Goal: Transaction & Acquisition: Subscribe to service/newsletter

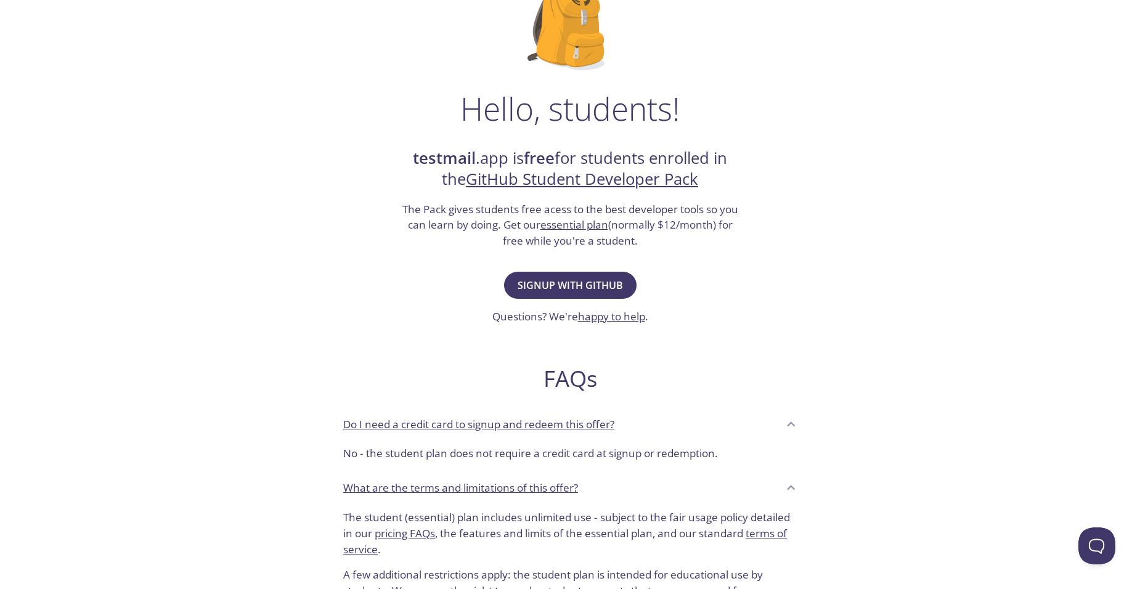
scroll to position [123, 0]
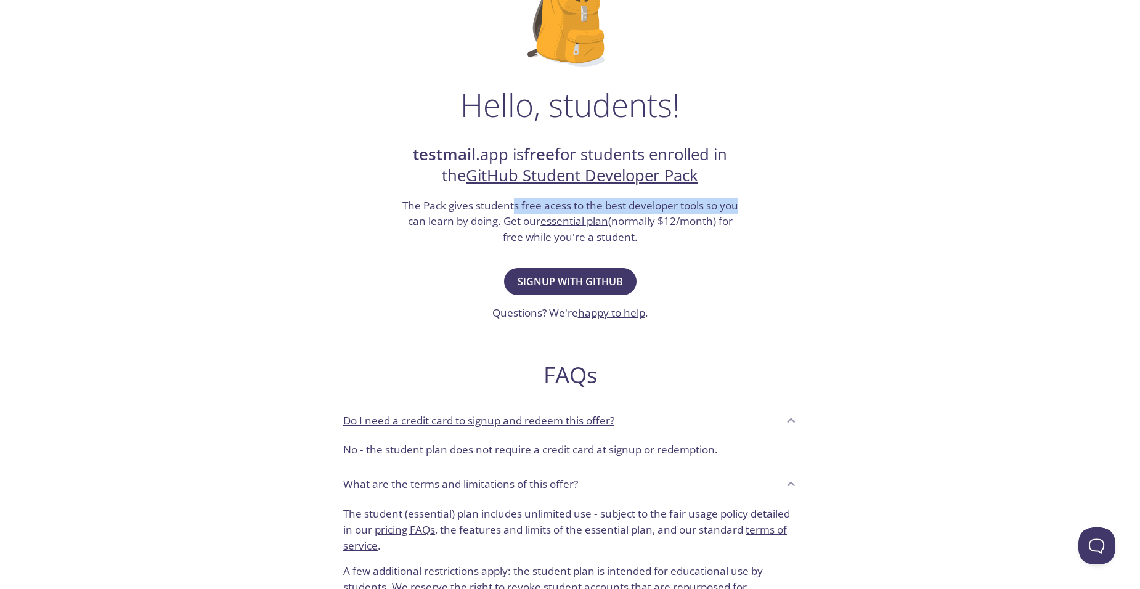
drag, startPoint x: 514, startPoint y: 209, endPoint x: 752, endPoint y: 205, distance: 237.3
click at [752, 205] on div "Hello, students! testmail .app is free for students enrolled in the GitHub Stud…" at bounding box center [569, 324] width 601 height 752
click at [441, 236] on h3 "The Pack gives students free acess to the best developer tools so you can learn…" at bounding box center [569, 221] width 339 height 47
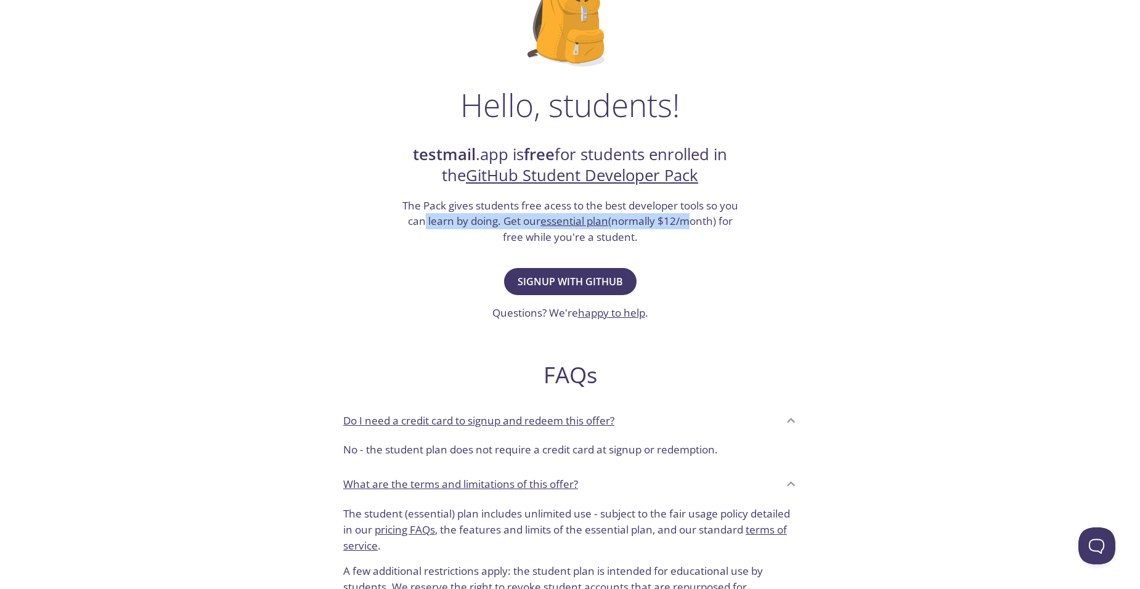
drag, startPoint x: 421, startPoint y: 221, endPoint x: 687, endPoint y: 226, distance: 265.6
click at [687, 226] on h3 "The Pack gives students free acess to the best developer tools so you can learn…" at bounding box center [569, 221] width 339 height 47
click at [810, 274] on div "Hello, students! testmail .app is free for students enrolled in the GitHub Stud…" at bounding box center [569, 324] width 601 height 752
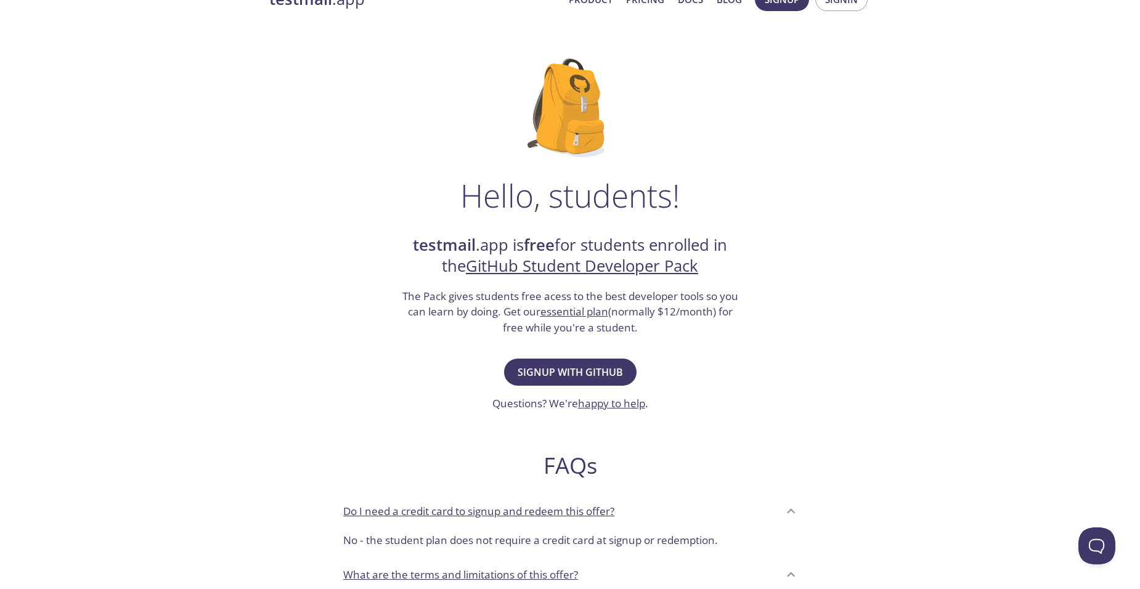
scroll to position [0, 0]
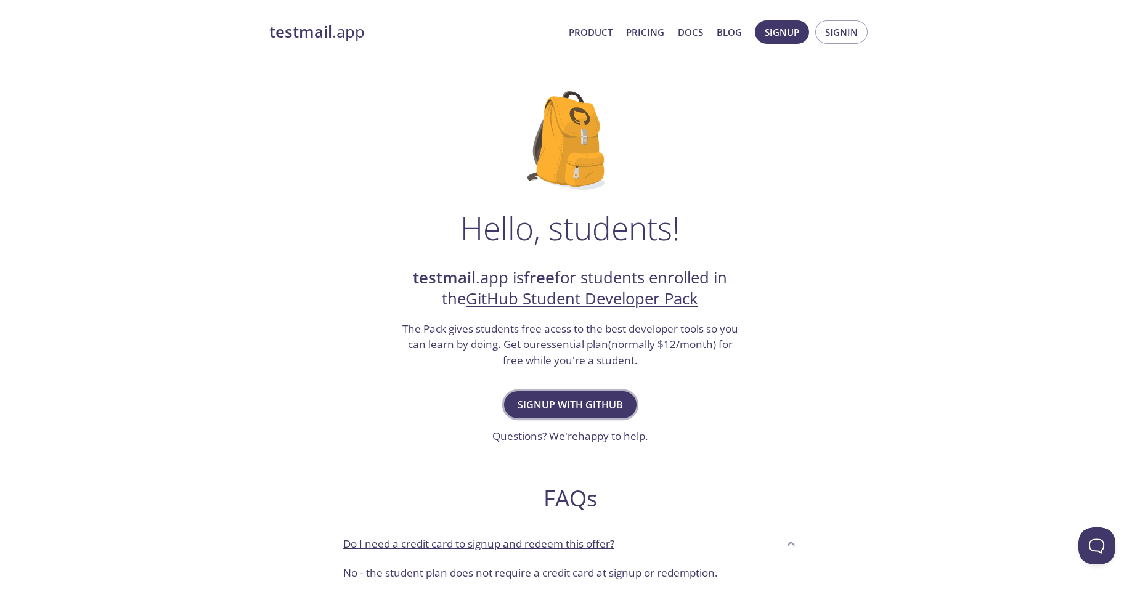
click at [593, 412] on span "Signup with GitHub" at bounding box center [570, 404] width 105 height 17
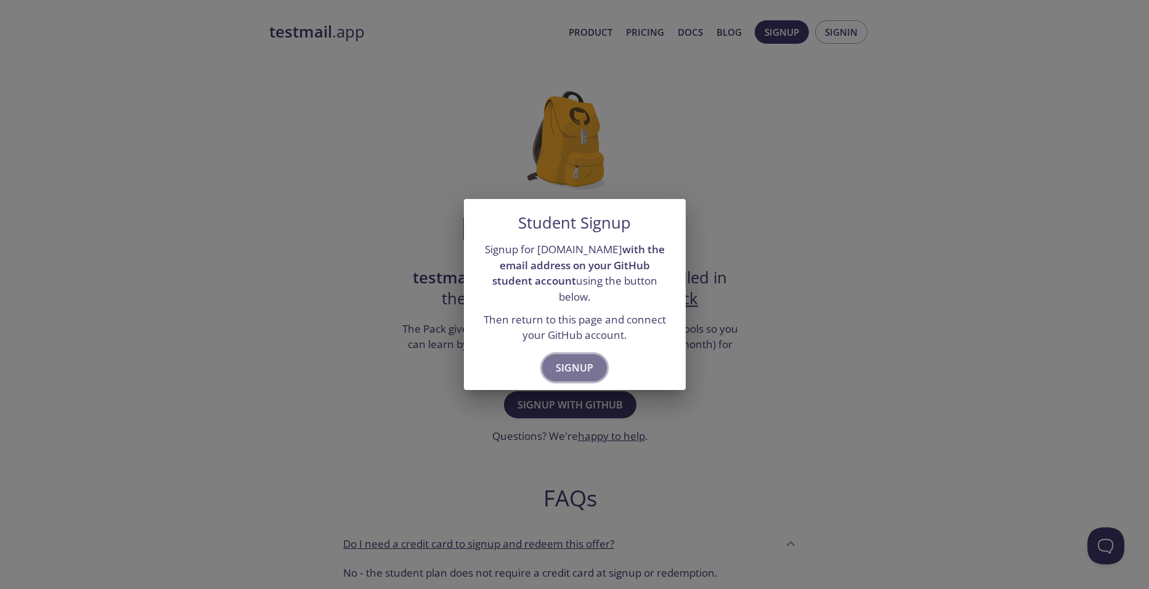
click at [583, 364] on span "Signup" at bounding box center [575, 367] width 38 height 17
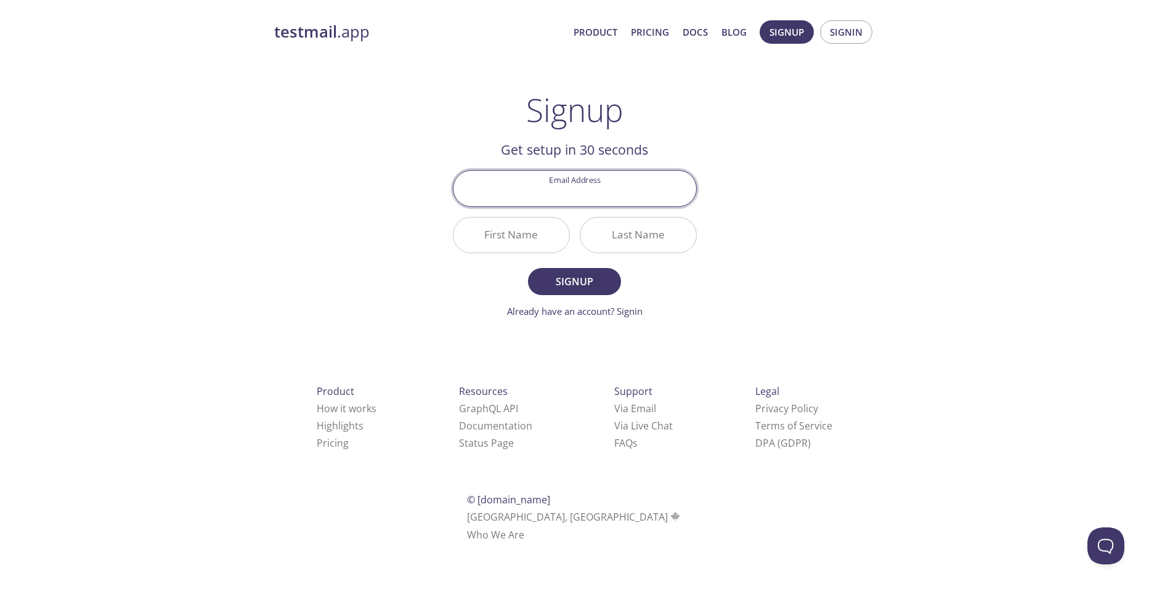
click at [574, 193] on input "Email Address" at bounding box center [574, 188] width 243 height 35
type input "[EMAIL_ADDRESS][DOMAIN_NAME]"
click at [524, 240] on input "First Name" at bounding box center [511, 235] width 116 height 35
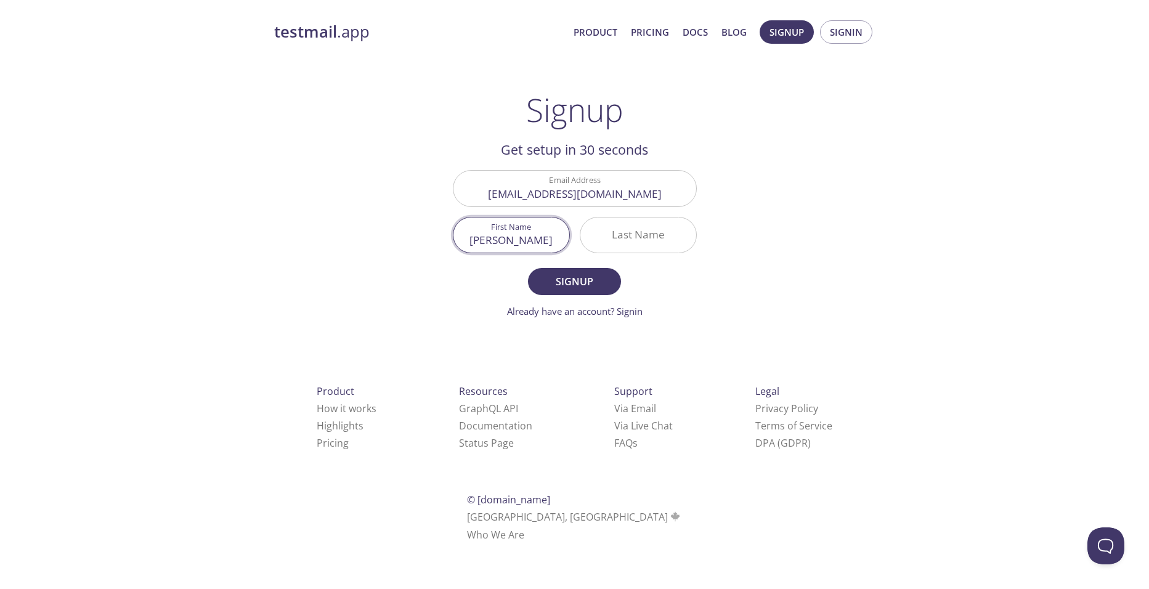
type input "[PERSON_NAME]"
click at [592, 290] on span "Signup" at bounding box center [574, 281] width 65 height 17
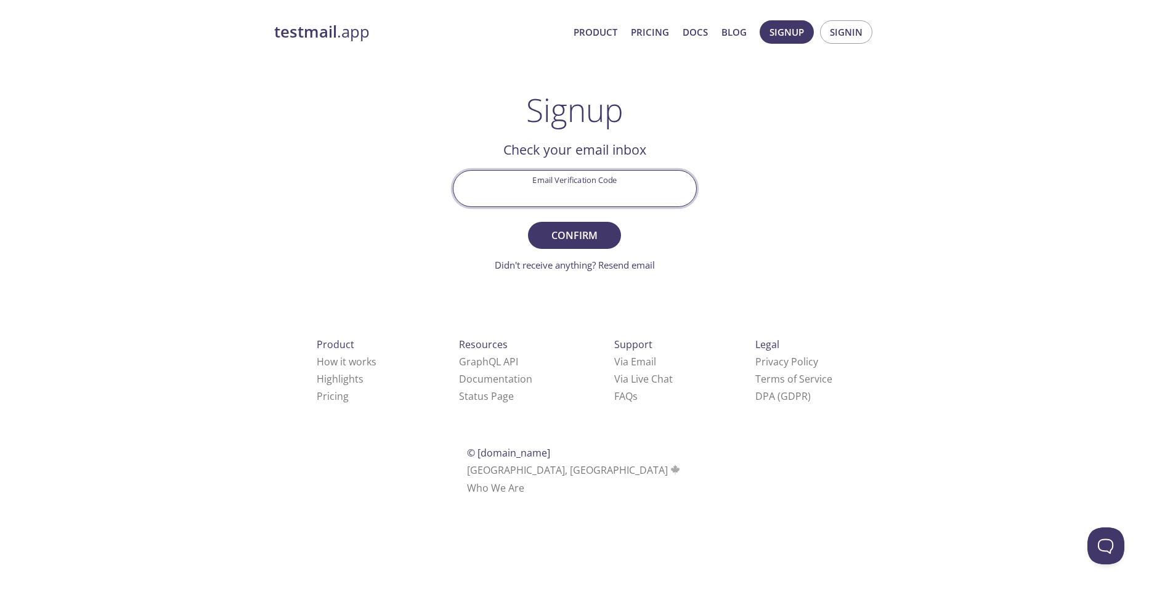
click at [598, 193] on input "Email Verification Code" at bounding box center [574, 188] width 243 height 35
type input "WRCERS7"
click at [575, 230] on span "Confirm" at bounding box center [574, 235] width 65 height 17
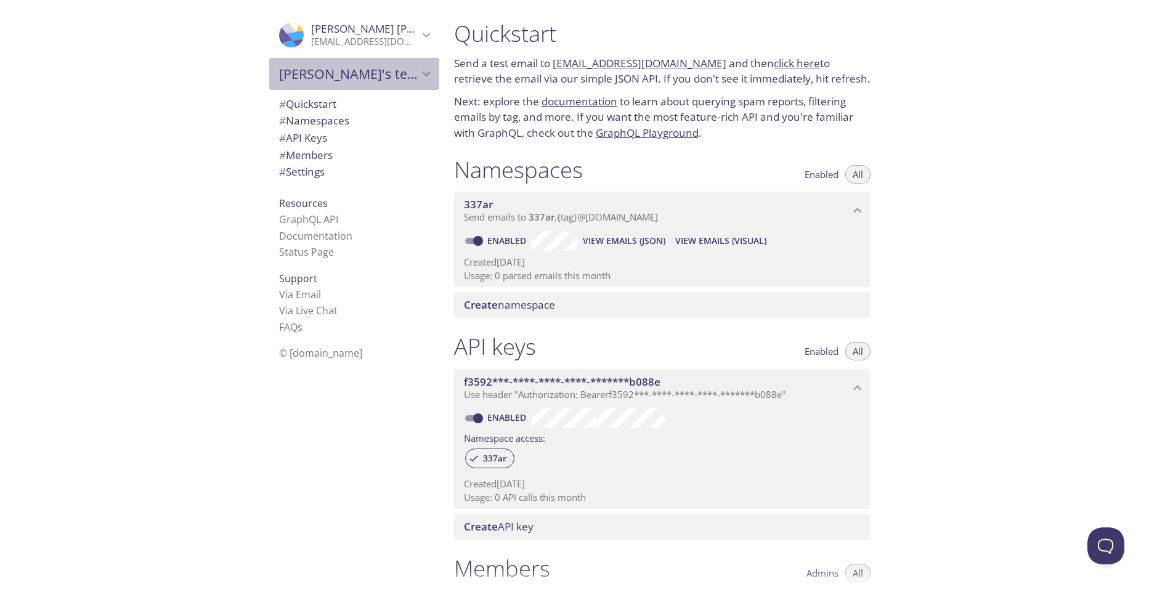
click at [418, 71] on icon "Adnan's team" at bounding box center [426, 74] width 16 height 16
